Goal: Check status: Check status

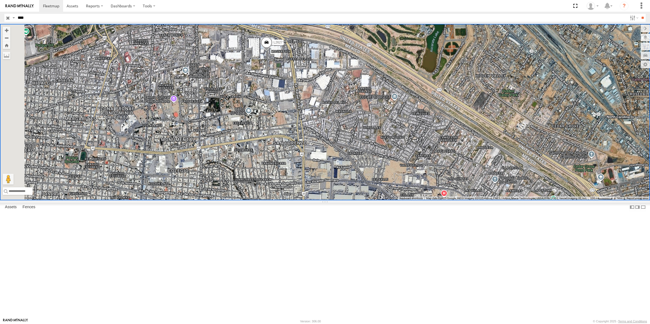
click at [8, 17] on input "button" at bounding box center [7, 18] width 7 height 8
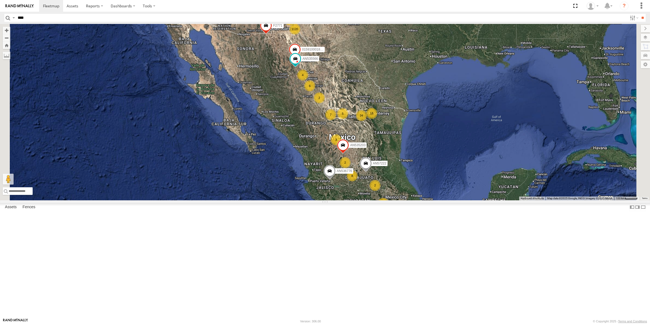
click at [69, 18] on input "****" at bounding box center [322, 18] width 612 height 8
type input "****"
click at [640, 14] on input "**" at bounding box center [643, 18] width 6 height 8
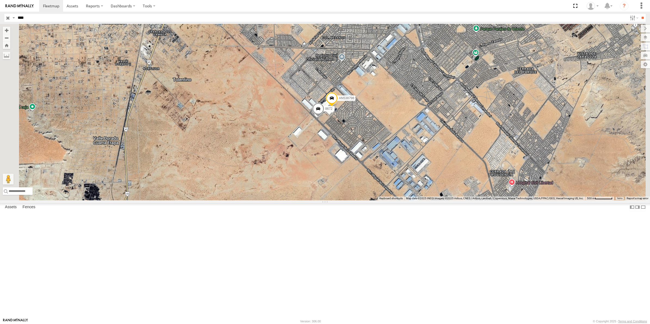
click at [0, 0] on div "8672" at bounding box center [0, 0] width 0 height 0
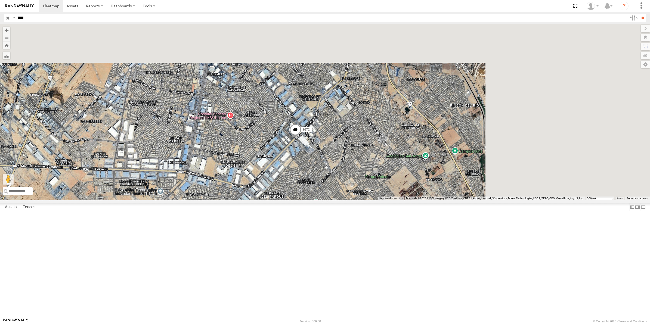
drag, startPoint x: 401, startPoint y: 109, endPoint x: 272, endPoint y: 242, distance: 185.1
click at [272, 201] on div "8672 AN538798" at bounding box center [325, 112] width 650 height 177
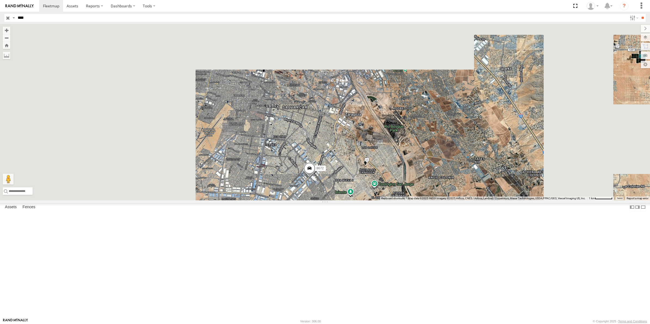
drag, startPoint x: 275, startPoint y: 89, endPoint x: 378, endPoint y: 228, distance: 172.8
click at [378, 201] on div "8672 AN538798" at bounding box center [325, 112] width 650 height 177
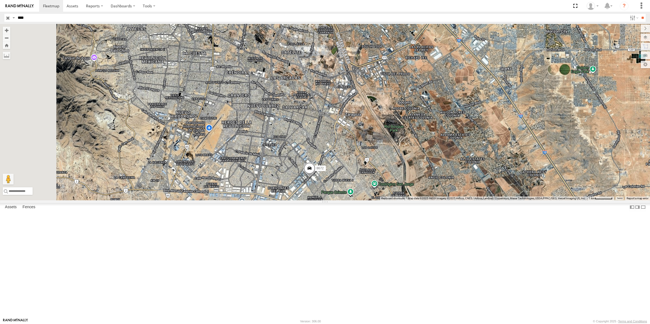
drag, startPoint x: 313, startPoint y: 135, endPoint x: 349, endPoint y: 238, distance: 109.1
click at [349, 201] on div "8672 AN538798" at bounding box center [325, 112] width 650 height 177
drag, startPoint x: 325, startPoint y: 149, endPoint x: 369, endPoint y: 255, distance: 114.3
click at [369, 201] on div "8672 AN538798" at bounding box center [325, 112] width 650 height 177
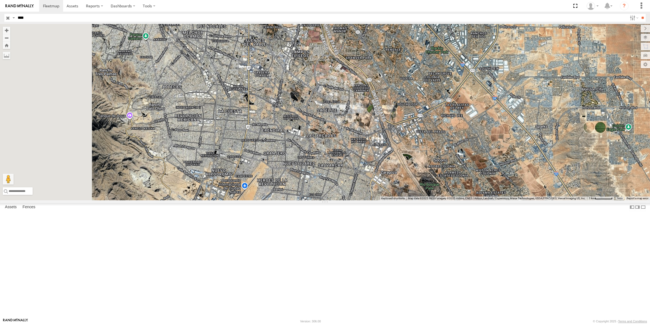
drag, startPoint x: 323, startPoint y: 180, endPoint x: 356, endPoint y: 235, distance: 63.5
click at [356, 201] on div "8672 AN538798" at bounding box center [325, 112] width 650 height 177
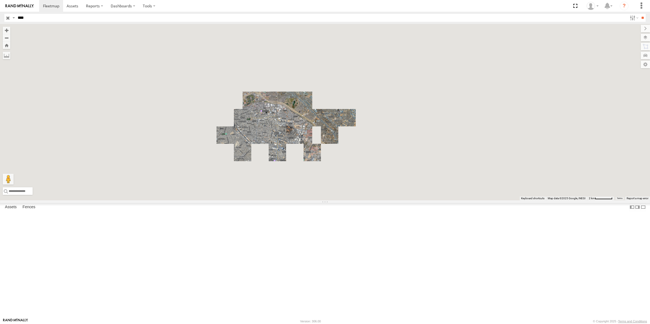
drag, startPoint x: 353, startPoint y: 257, endPoint x: 354, endPoint y: 190, distance: 66.9
click at [354, 190] on div "8672 AN538798" at bounding box center [325, 112] width 650 height 177
